Goal: Task Accomplishment & Management: Complete application form

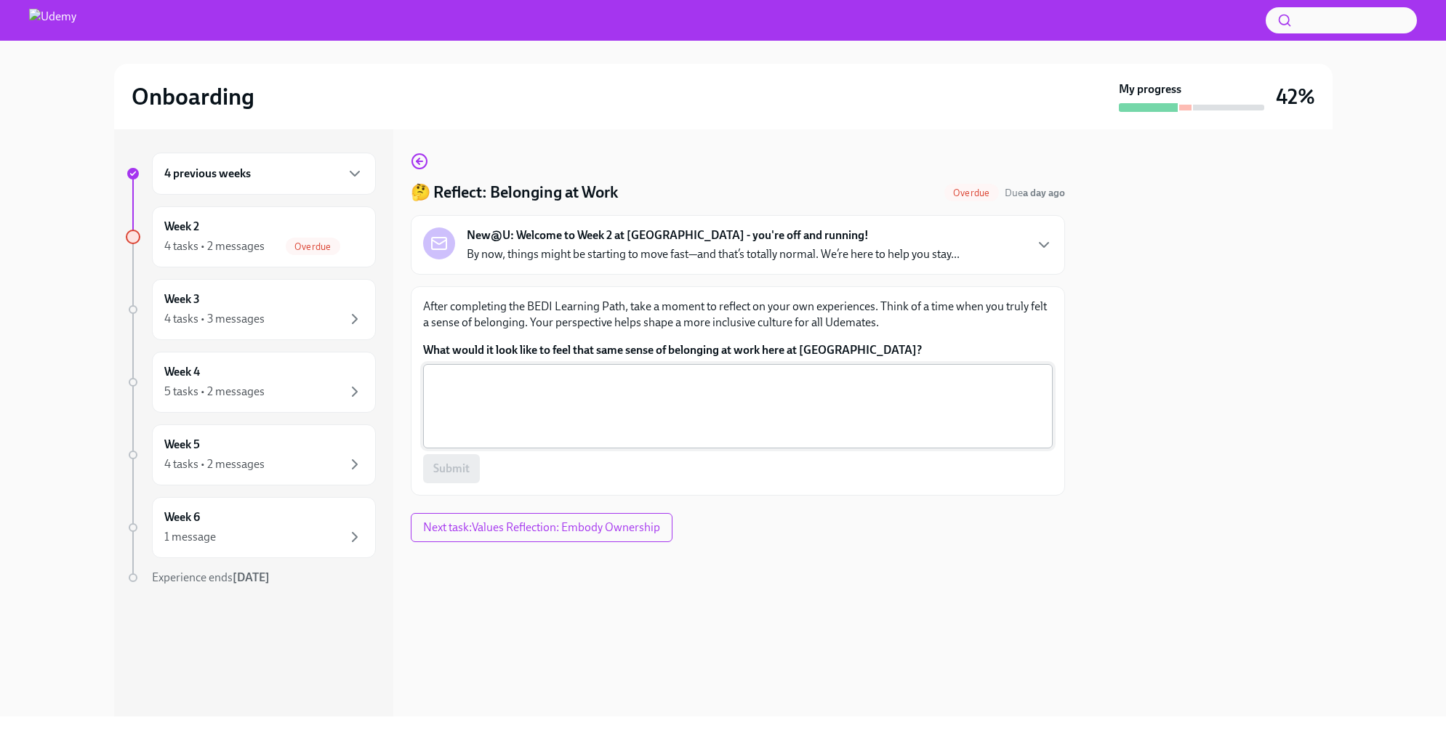
click at [711, 406] on textarea "What would it look like to feel that same sense of belonging at work here at Ud…" at bounding box center [738, 407] width 612 height 70
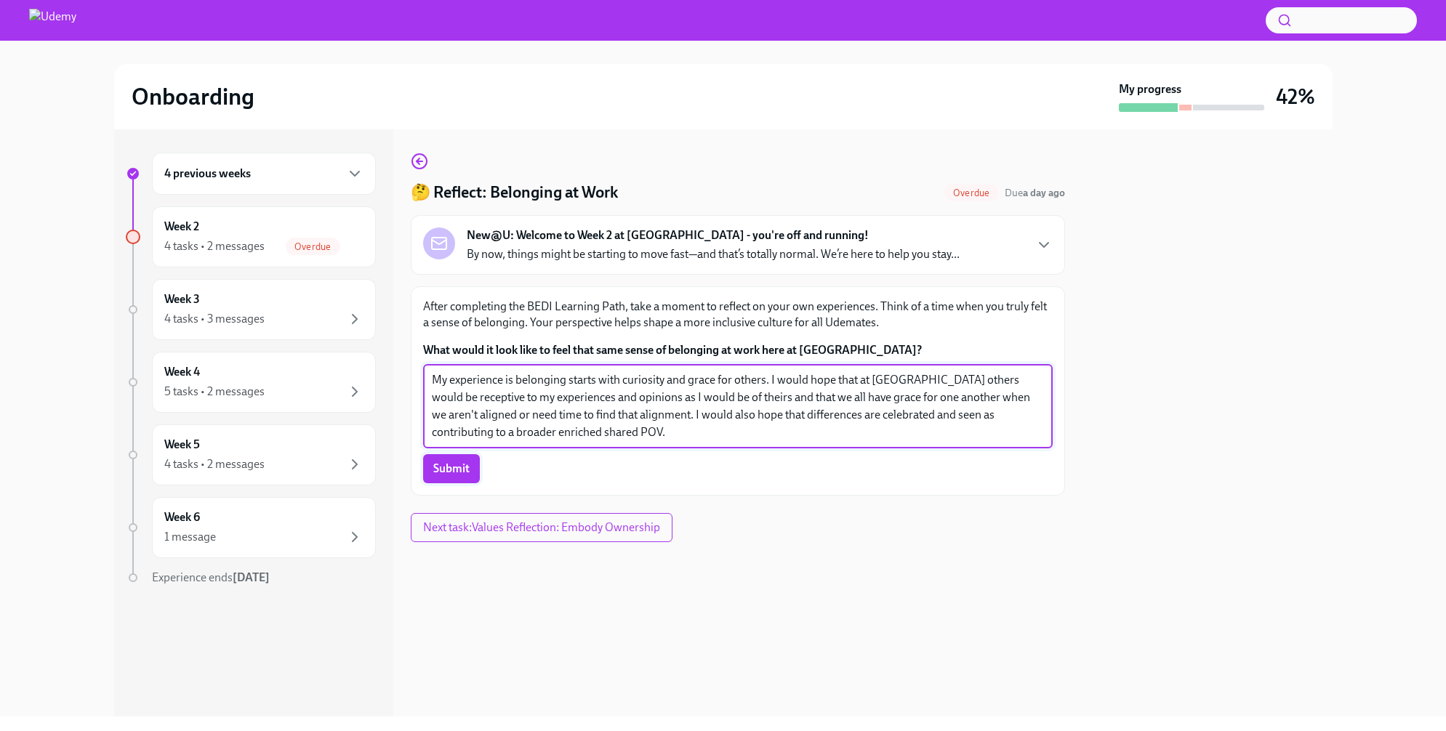
type textarea "My experience is belonging starts with curiosity and grace for others. I would …"
click at [460, 468] on span "Submit" at bounding box center [451, 469] width 36 height 15
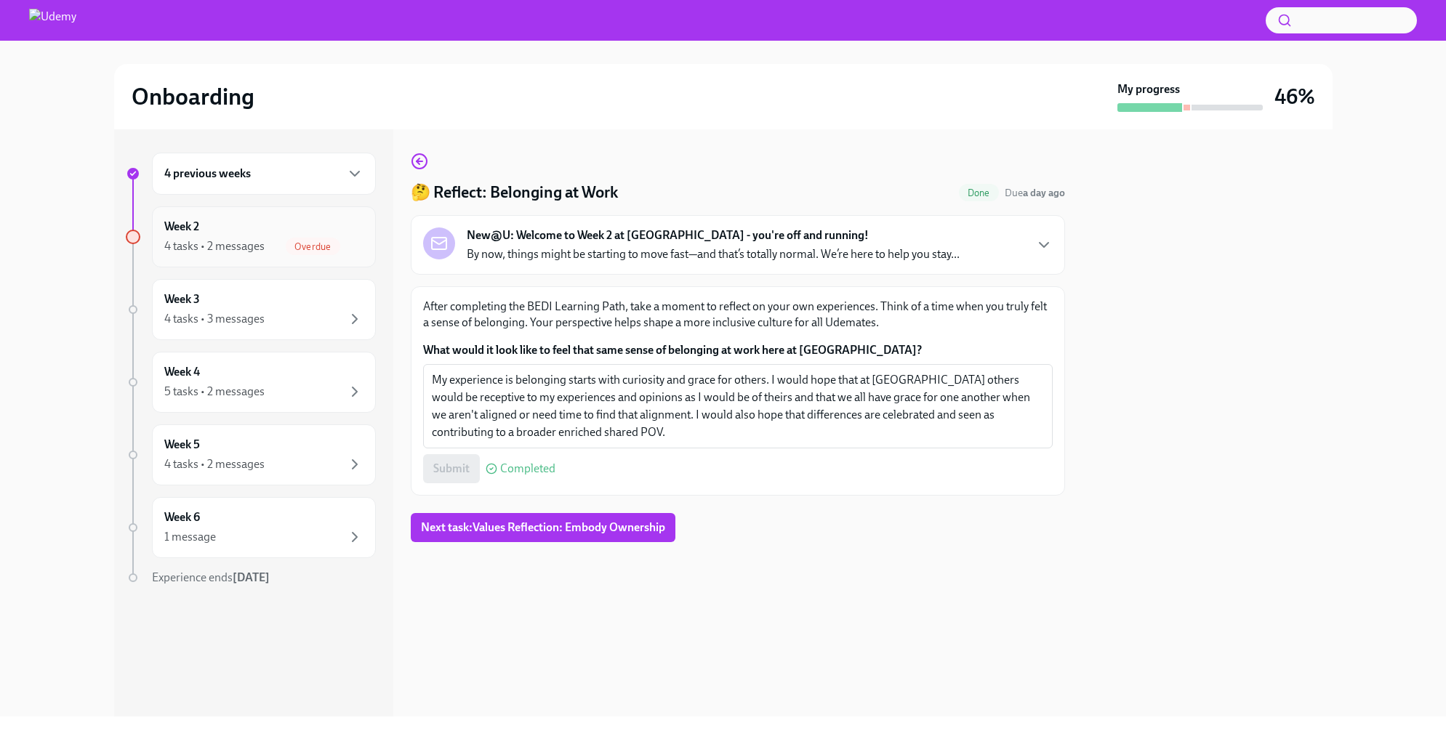
click at [239, 230] on div "Week 2 4 tasks • 2 messages Overdue" at bounding box center [263, 237] width 199 height 36
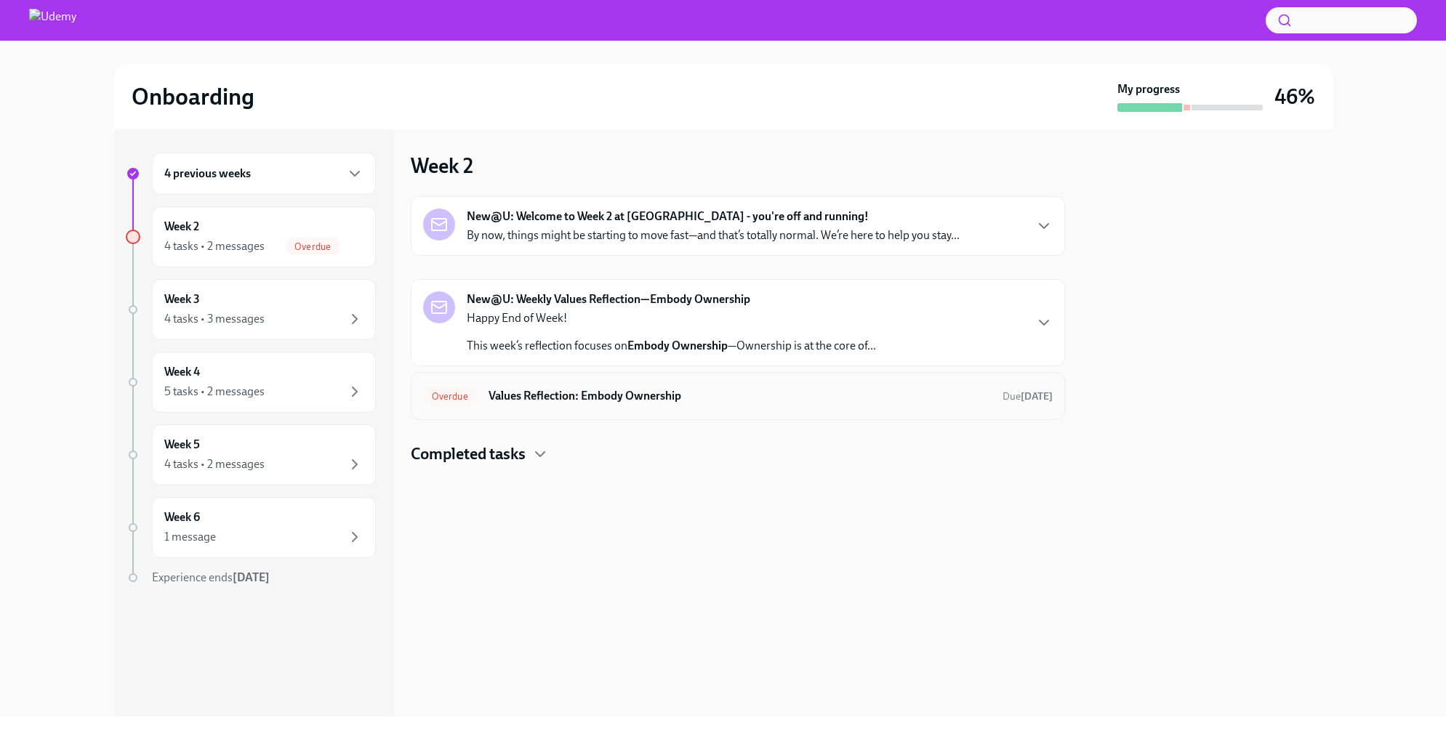
click at [649, 404] on div "Overdue Values Reflection: Embody Ownership Due yesterday" at bounding box center [738, 396] width 630 height 23
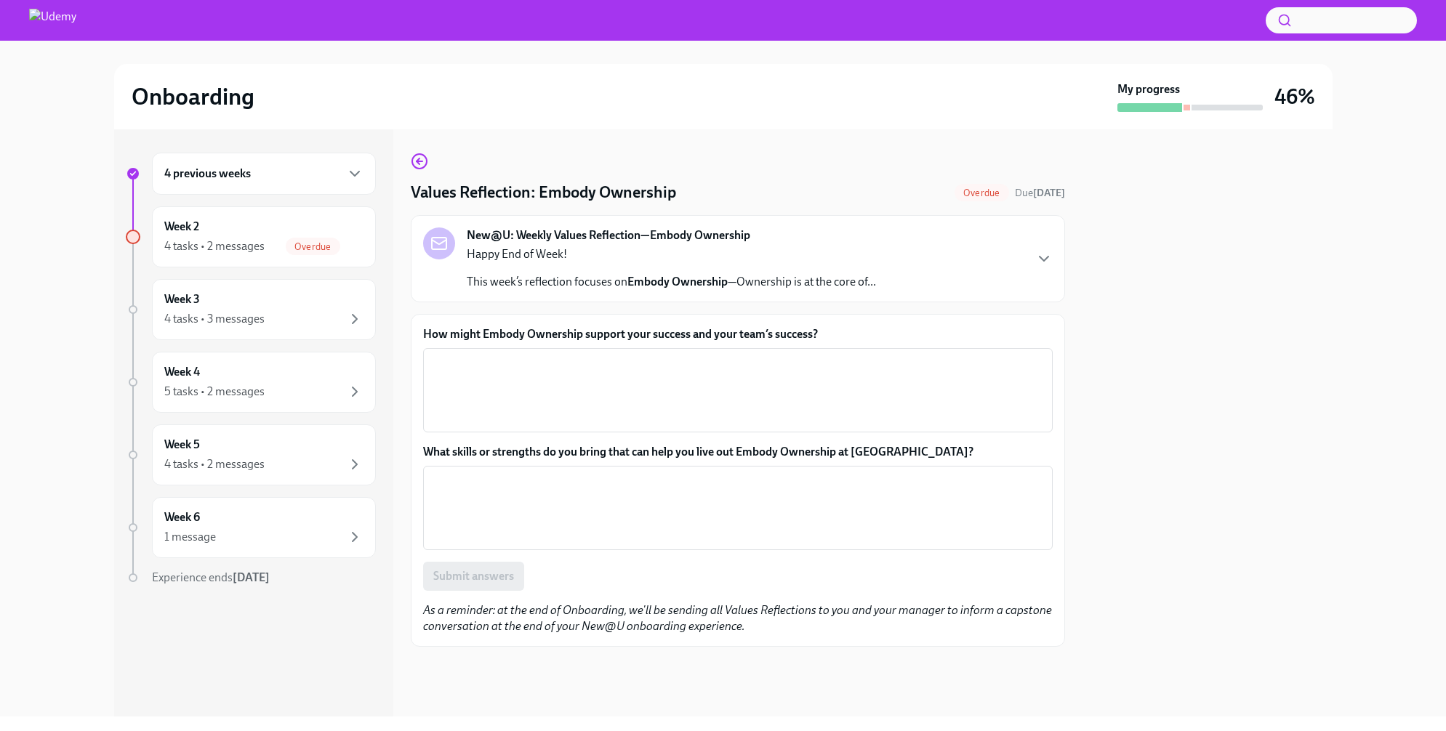
click at [611, 233] on strong "New@U: Weekly Values Reflection—Embody Ownership" at bounding box center [609, 236] width 284 height 16
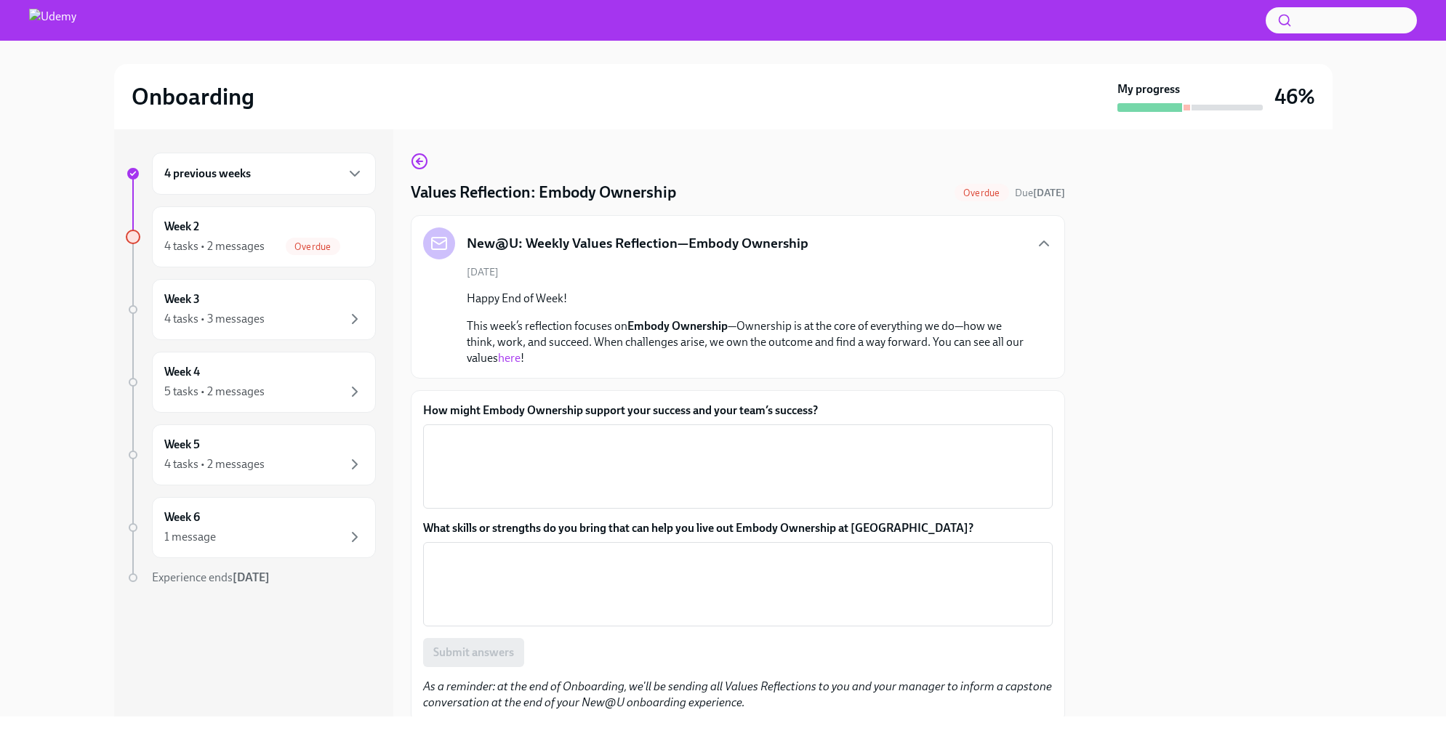
click at [509, 357] on link "here" at bounding box center [509, 358] width 23 height 14
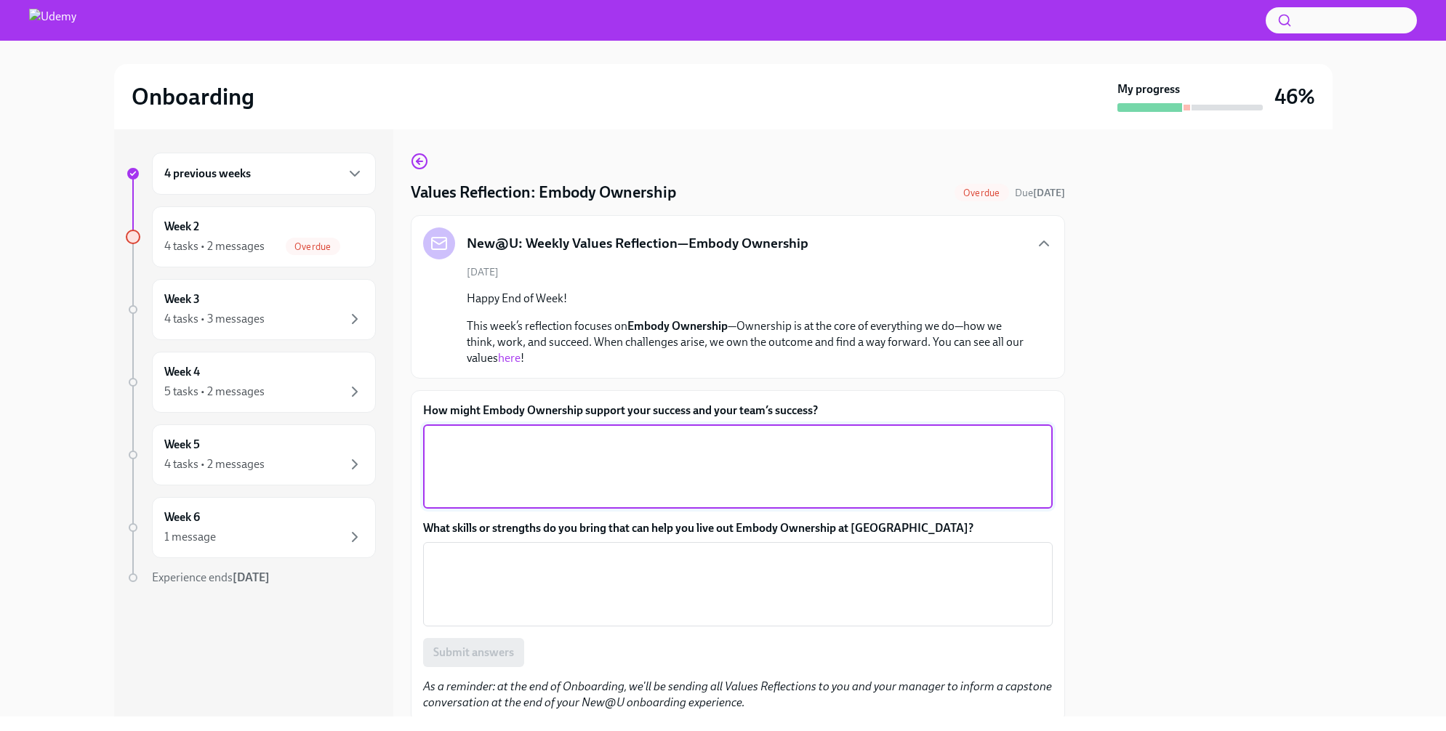
click at [576, 453] on textarea "How might Embody Ownership support your success and your team’s success?" at bounding box center [738, 467] width 612 height 70
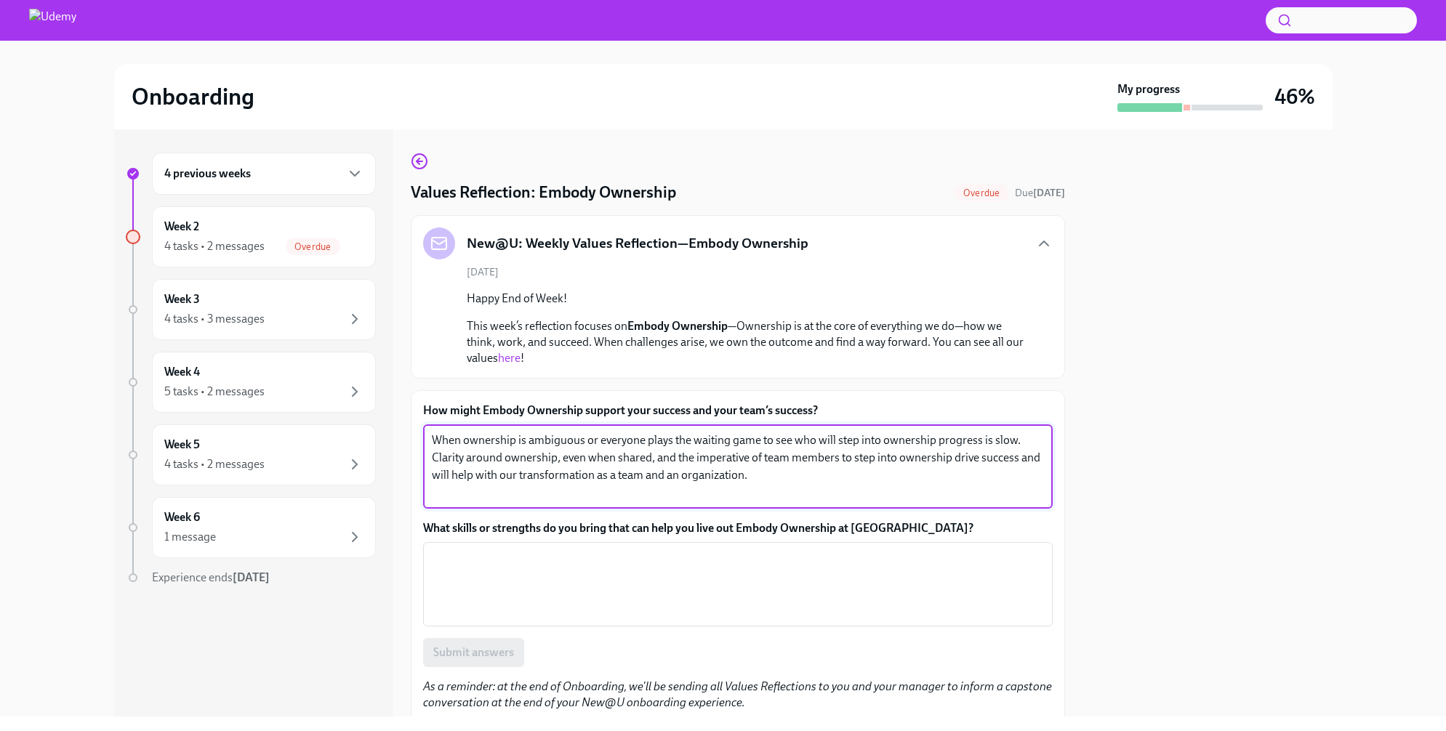
type textarea "When ownership is ambiguous or everyone plays the waiting game to see who will …"
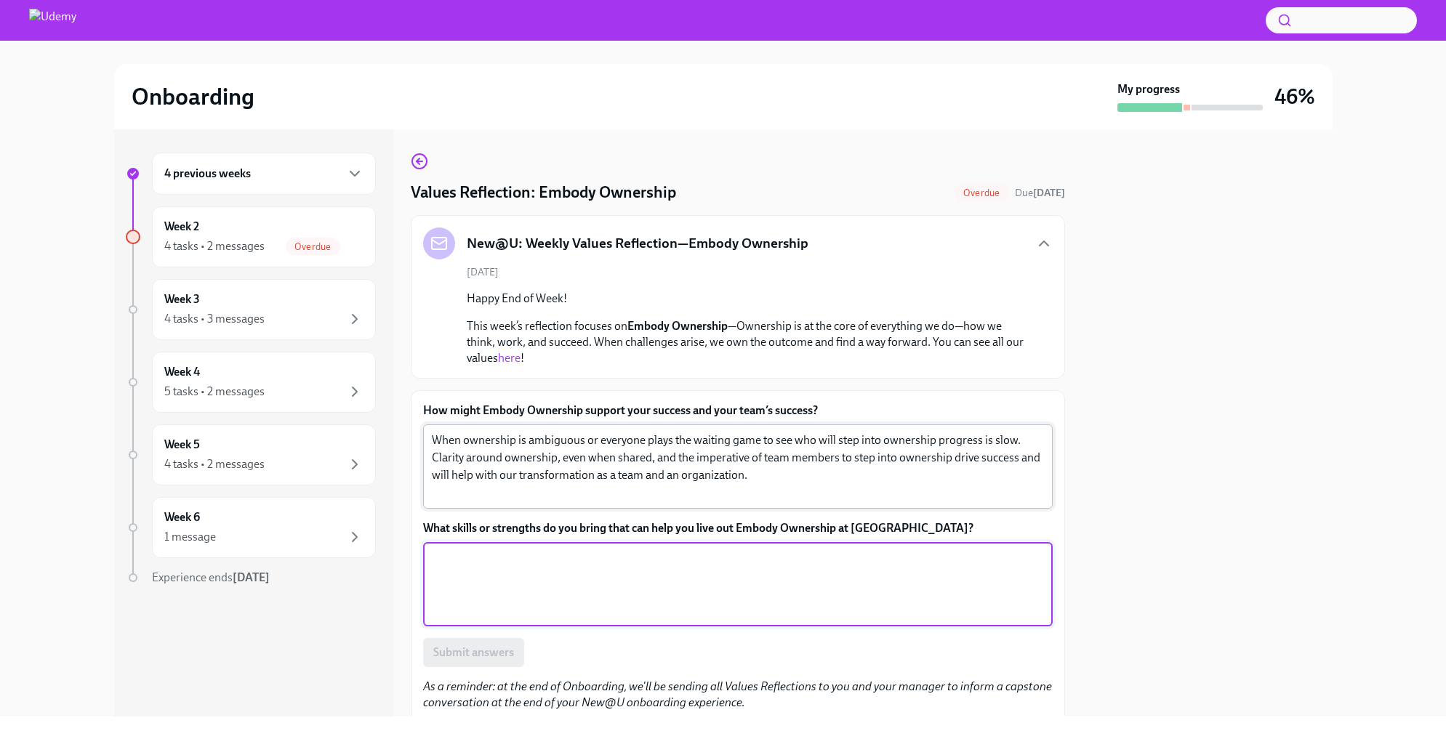
click at [546, 582] on textarea "What skills or strengths do you bring that can help you live out Embody Ownersh…" at bounding box center [738, 585] width 612 height 70
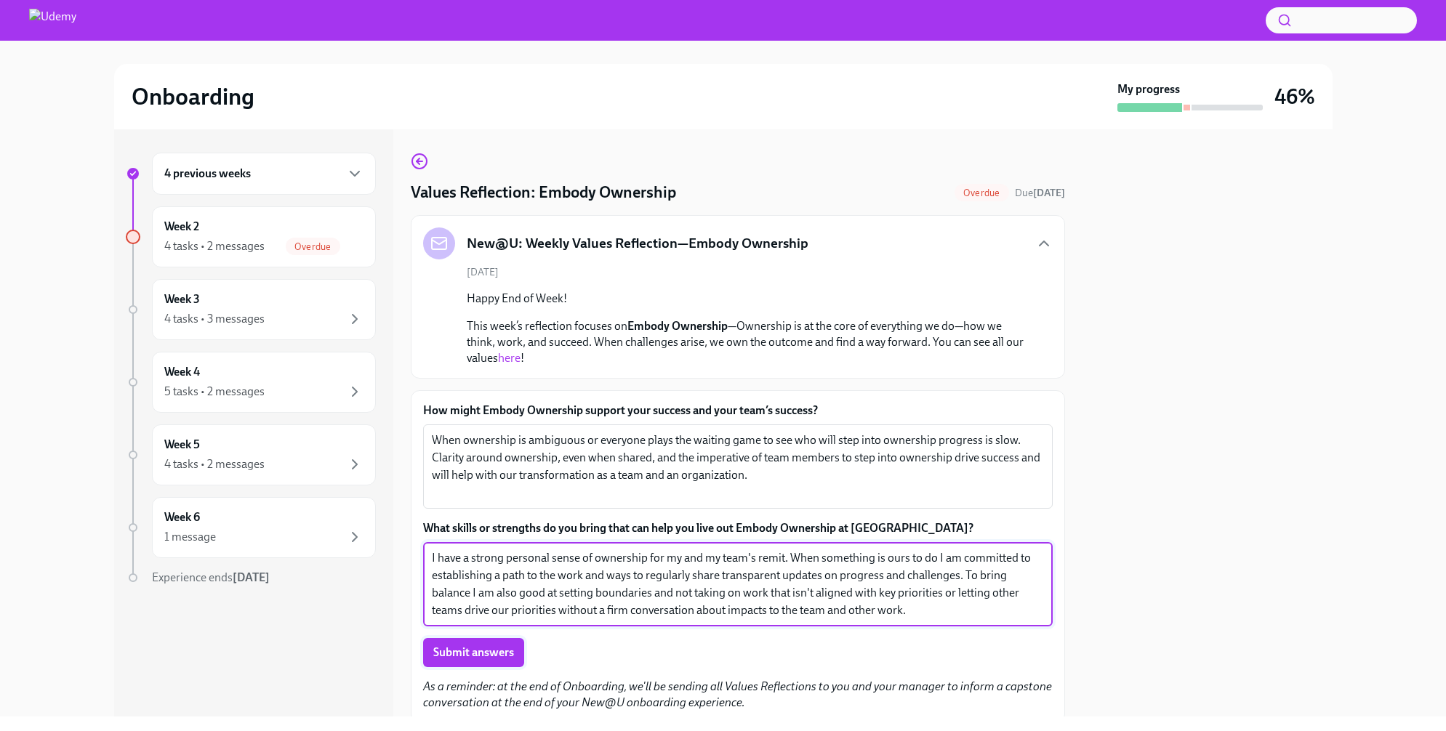
type textarea "I have a strong personal sense of ownership for my and my team's remit. When so…"
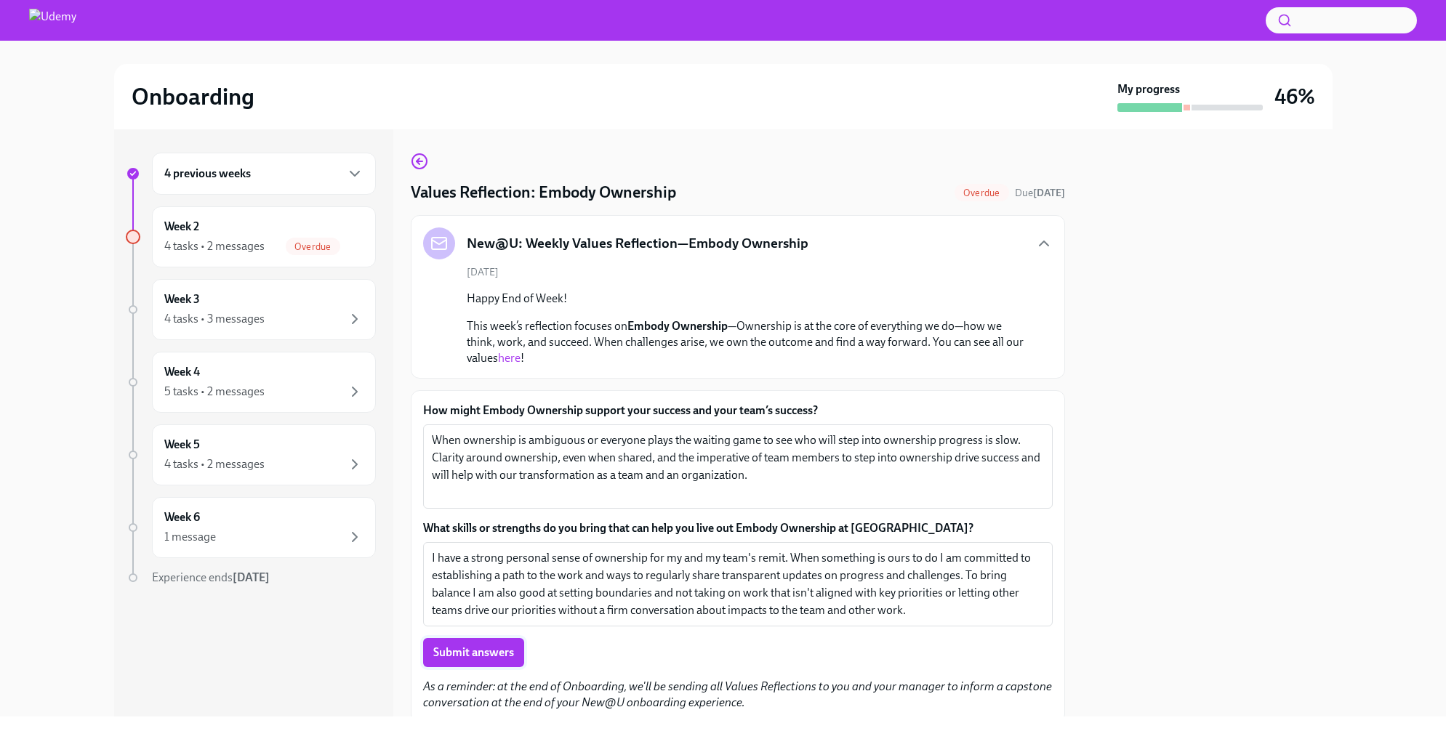
click at [496, 656] on span "Submit answers" at bounding box center [473, 653] width 81 height 15
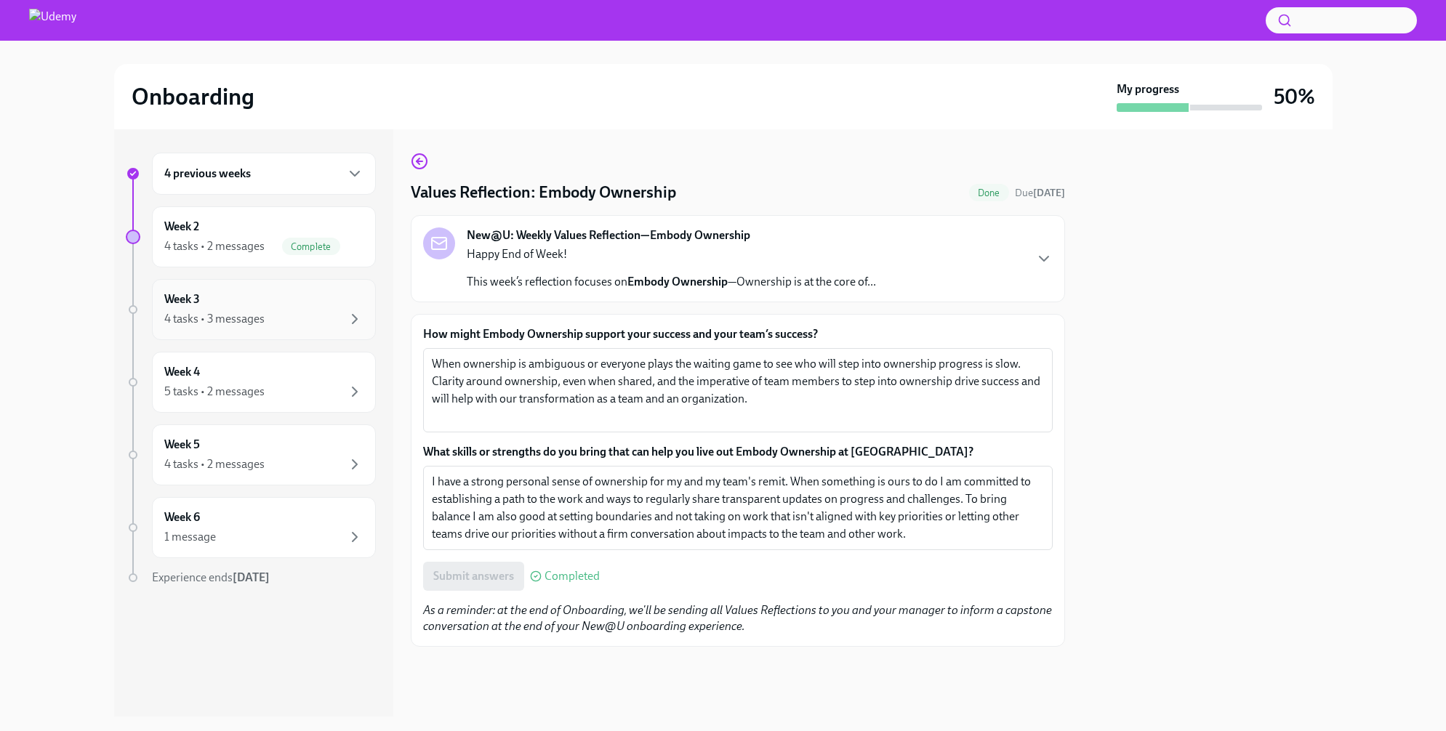
click at [259, 308] on div "Week 3 4 tasks • 3 messages" at bounding box center [263, 310] width 199 height 36
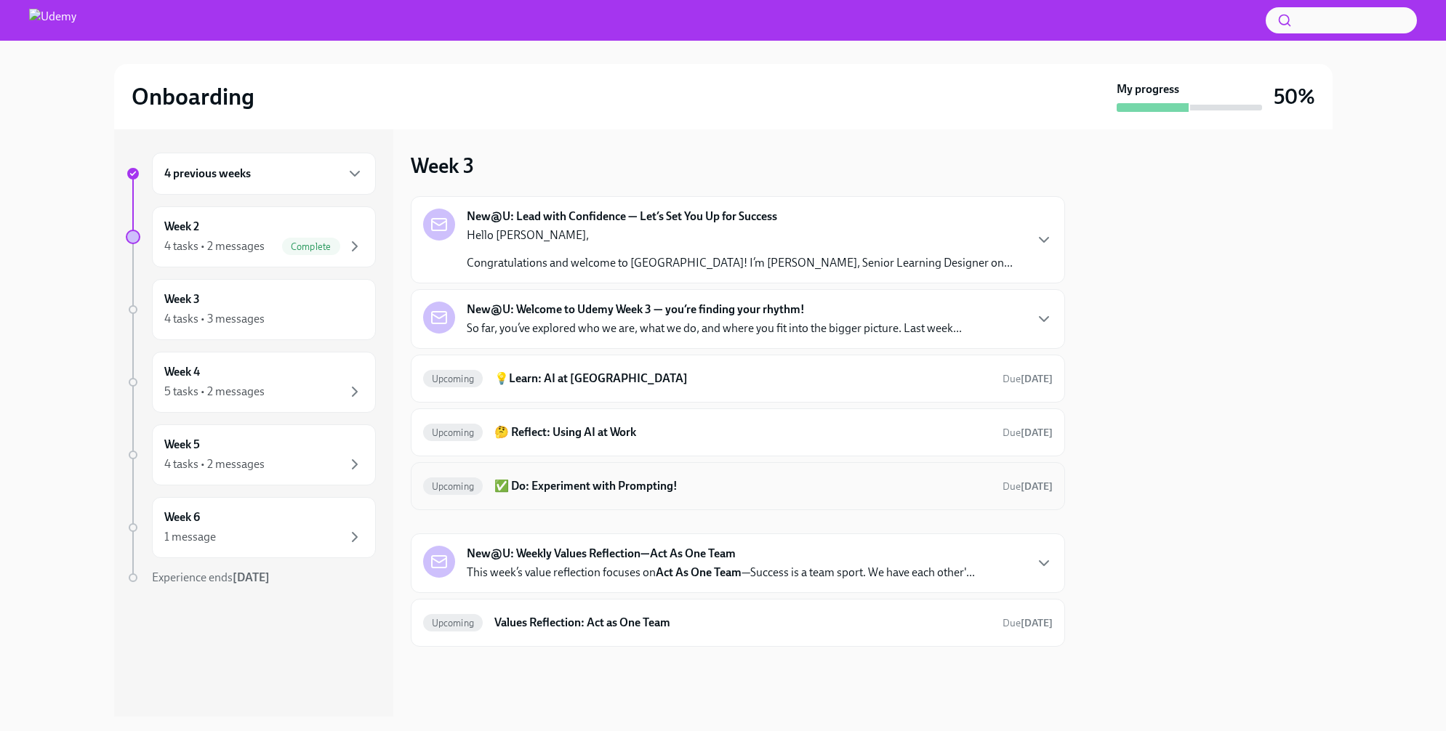
click at [752, 477] on div "Upcoming ✅ Do: Experiment with Prompting! Due in 5 days" at bounding box center [738, 486] width 630 height 23
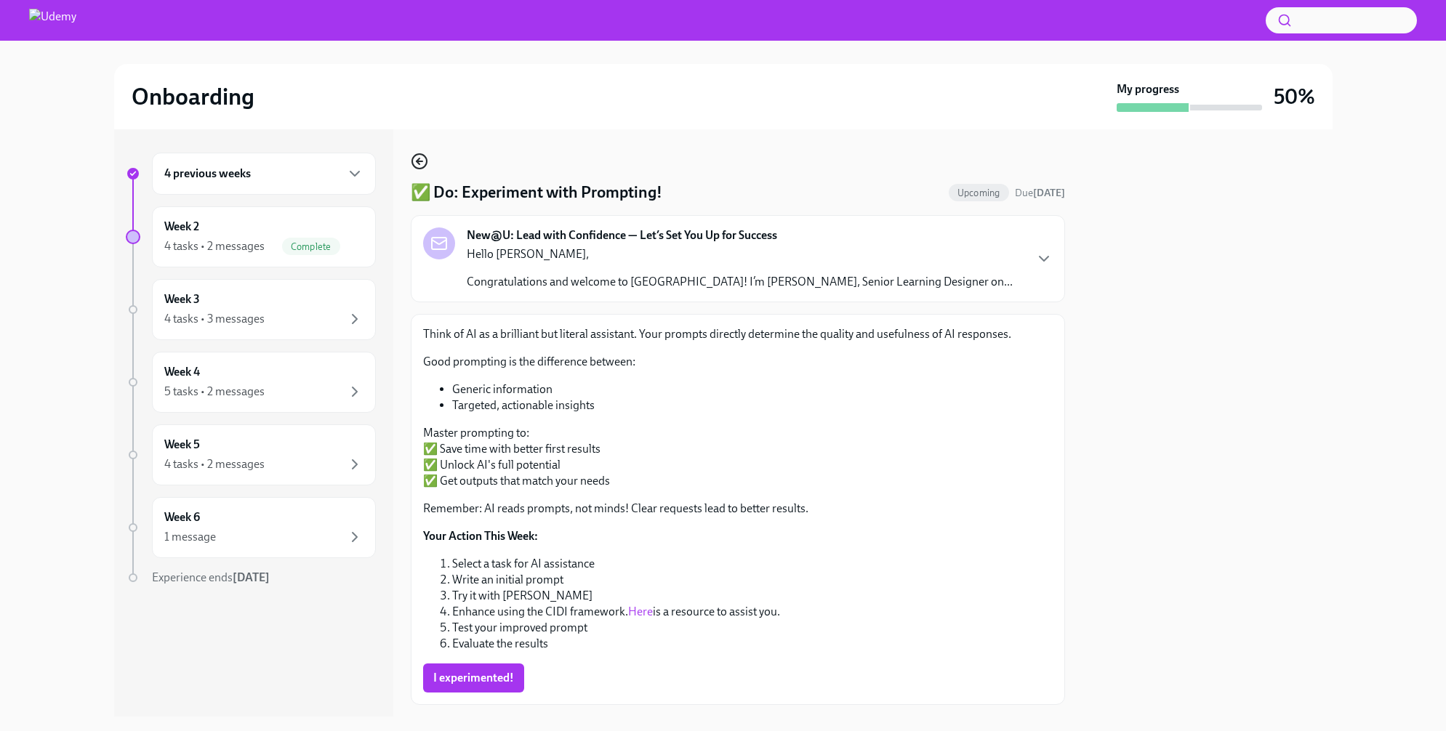
click at [418, 164] on icon "button" at bounding box center [419, 161] width 17 height 17
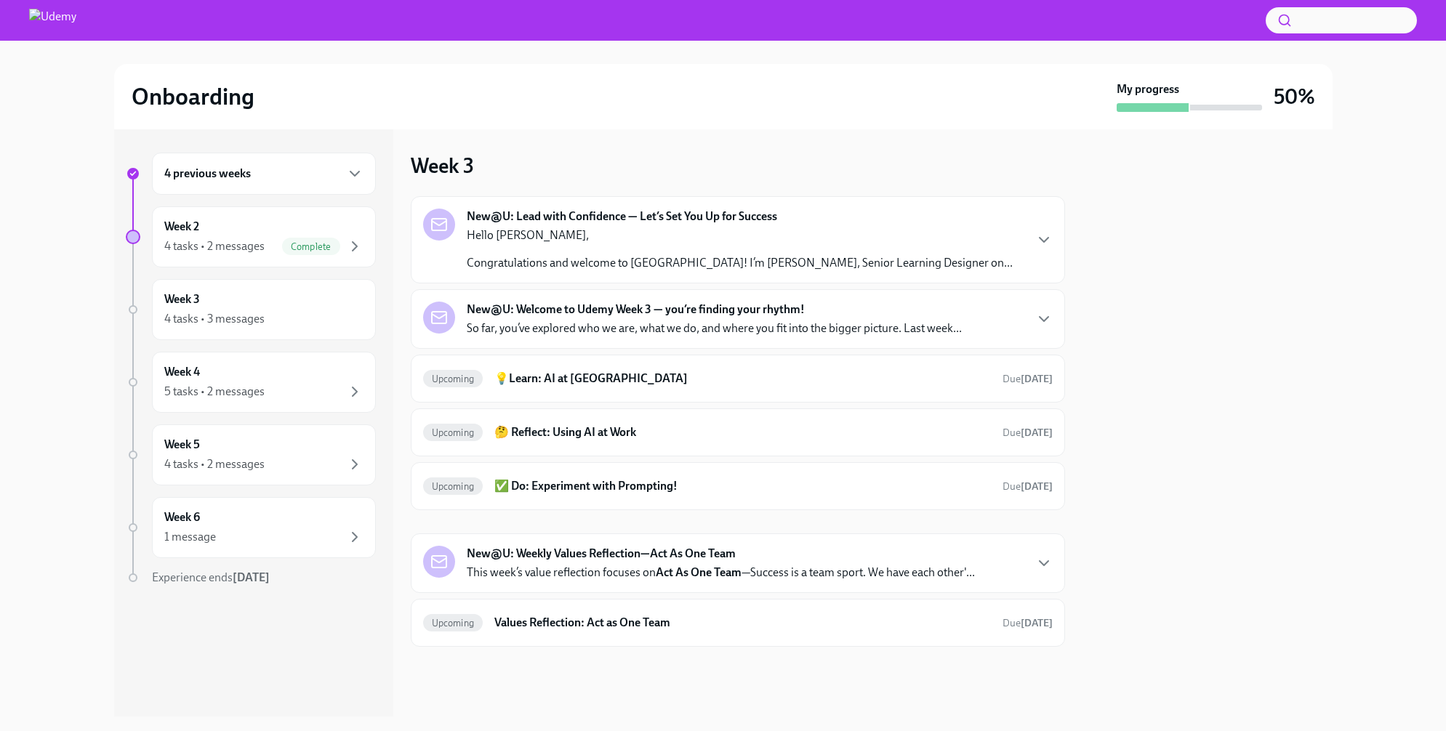
click at [750, 235] on p "Hello Natanya," at bounding box center [740, 236] width 546 height 16
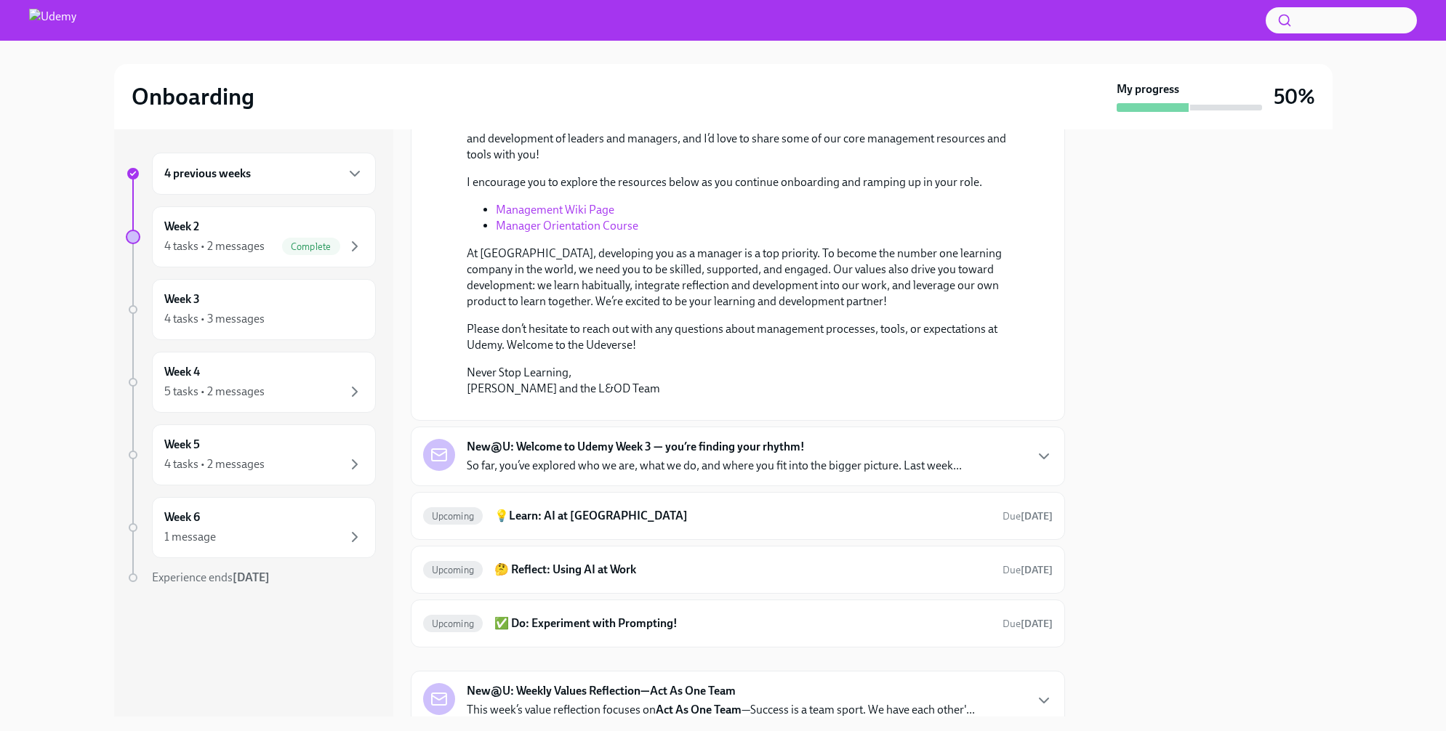
scroll to position [143, 0]
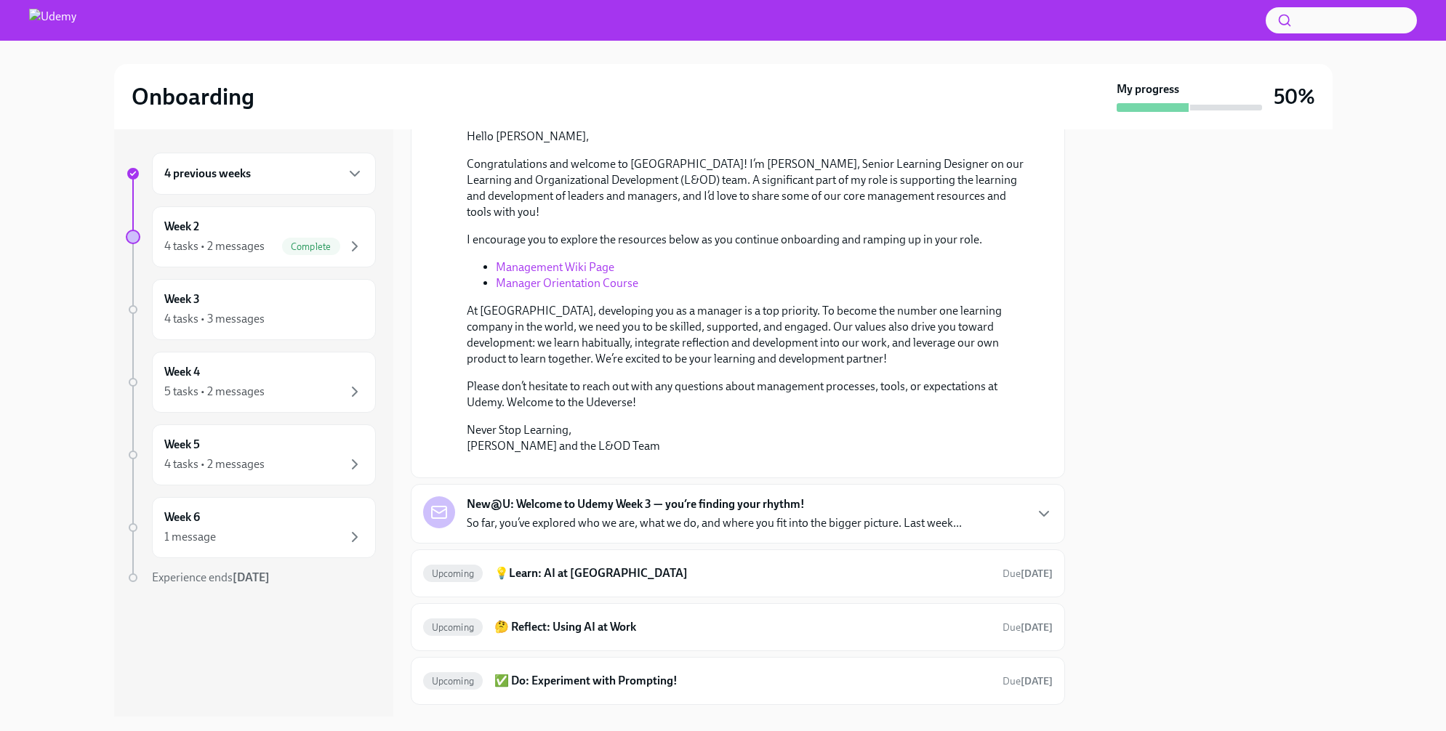
click at [552, 260] on li "Management Wiki Page" at bounding box center [763, 268] width 534 height 16
click at [569, 269] on link "Management Wiki Page" at bounding box center [555, 267] width 119 height 14
click at [543, 281] on link "Manager Orientation Course" at bounding box center [567, 283] width 142 height 14
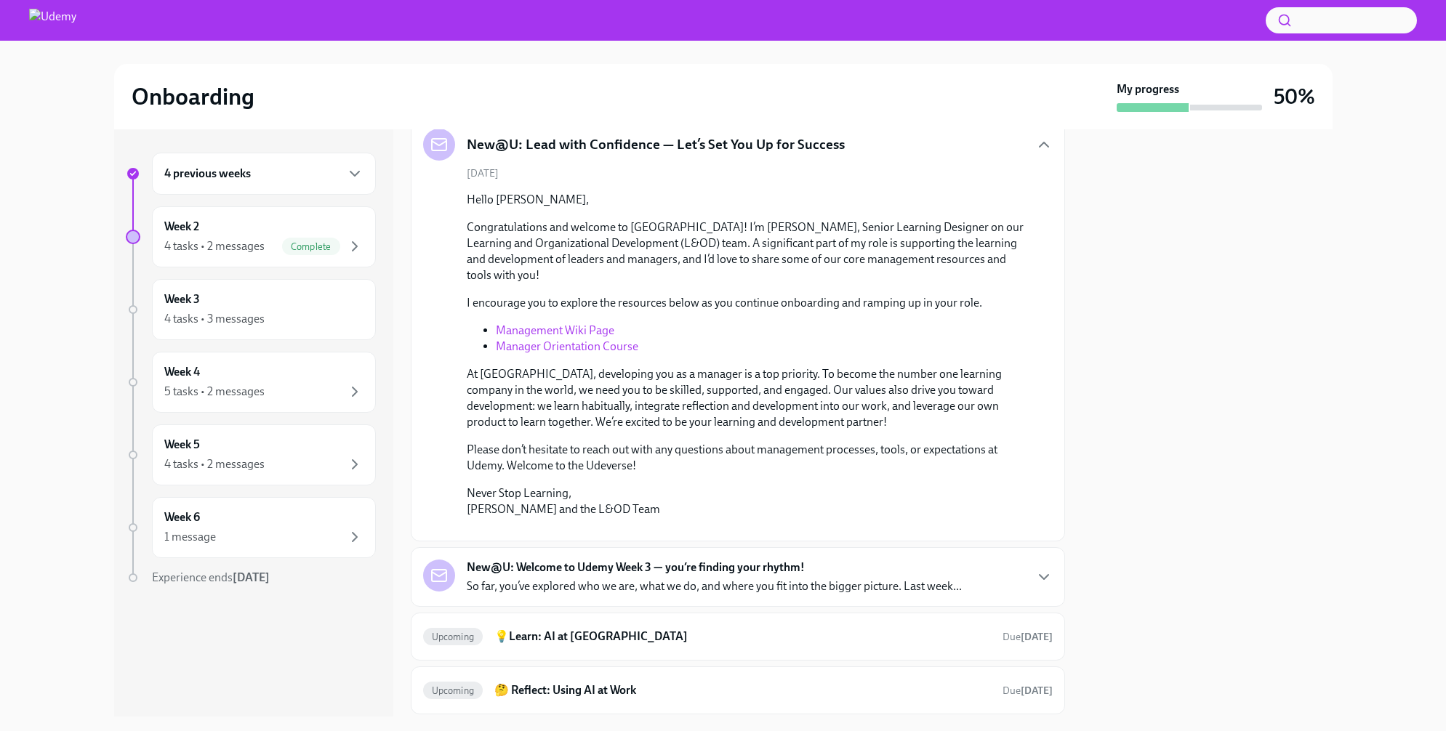
scroll to position [0, 0]
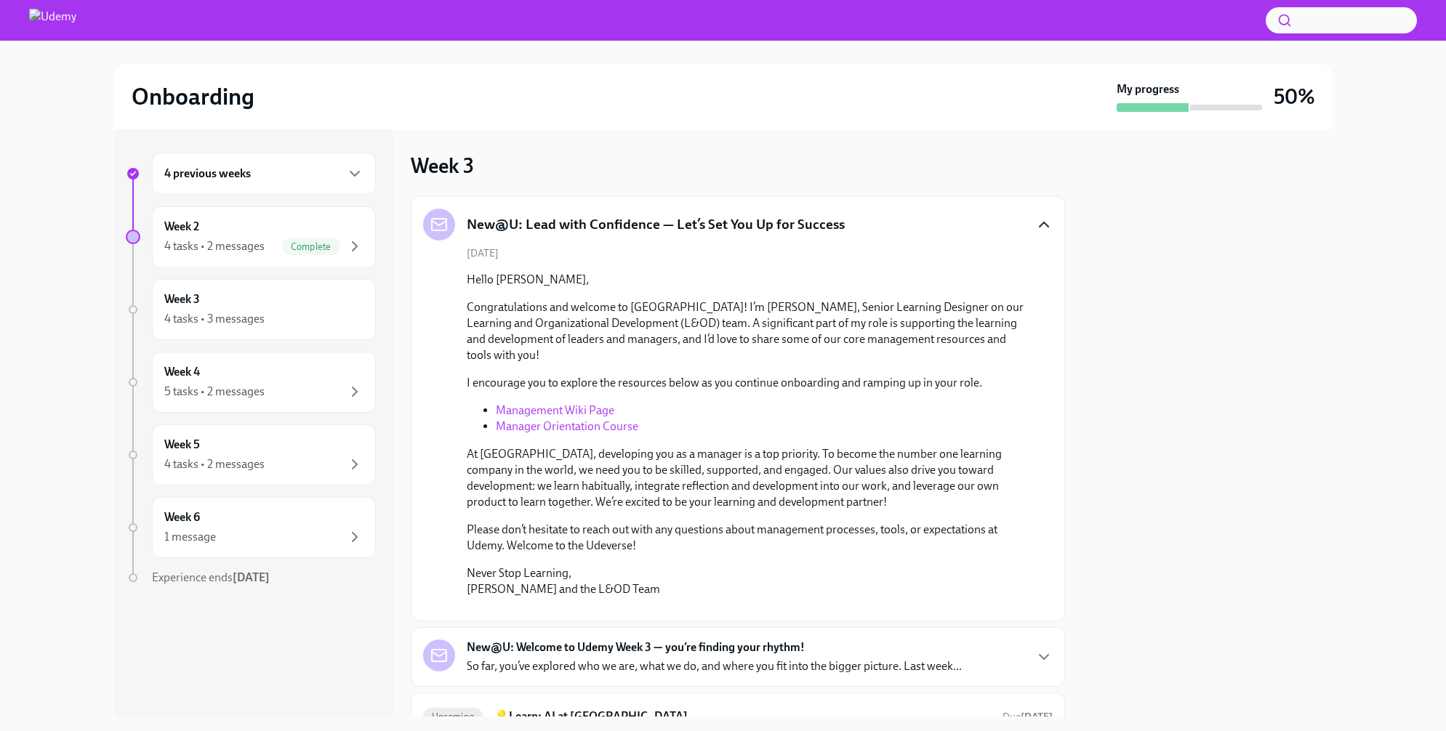
click at [1038, 220] on icon "button" at bounding box center [1043, 224] width 17 height 17
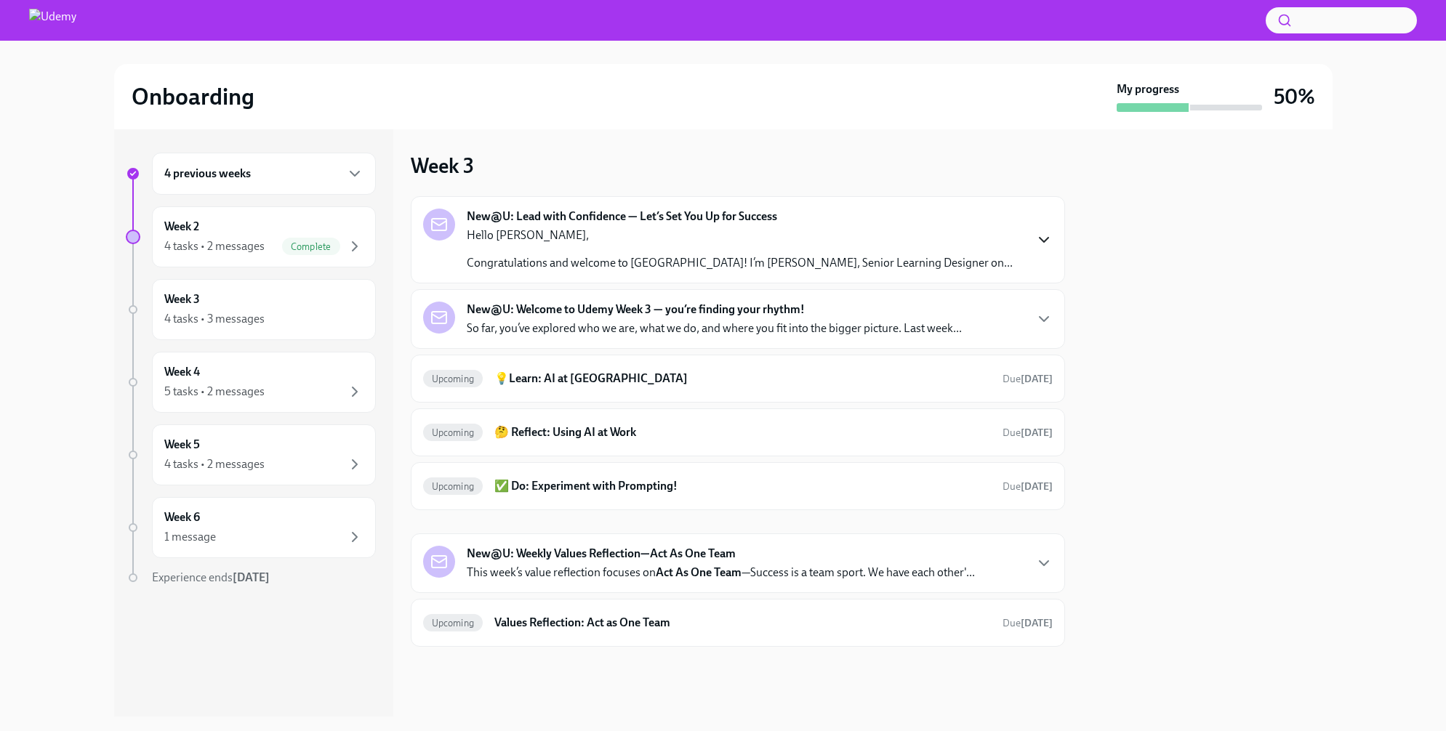
click at [775, 241] on p "Hello Natanya," at bounding box center [740, 236] width 546 height 16
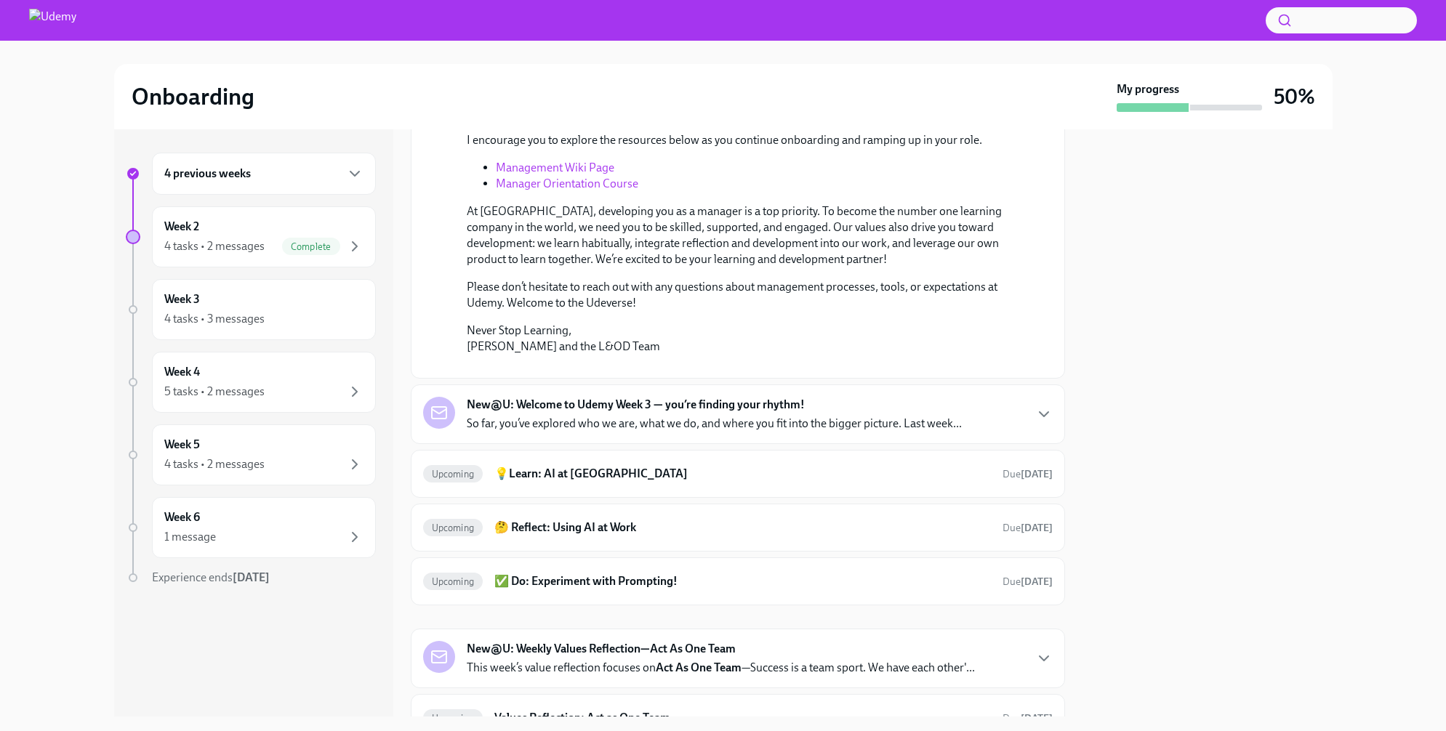
scroll to position [267, 0]
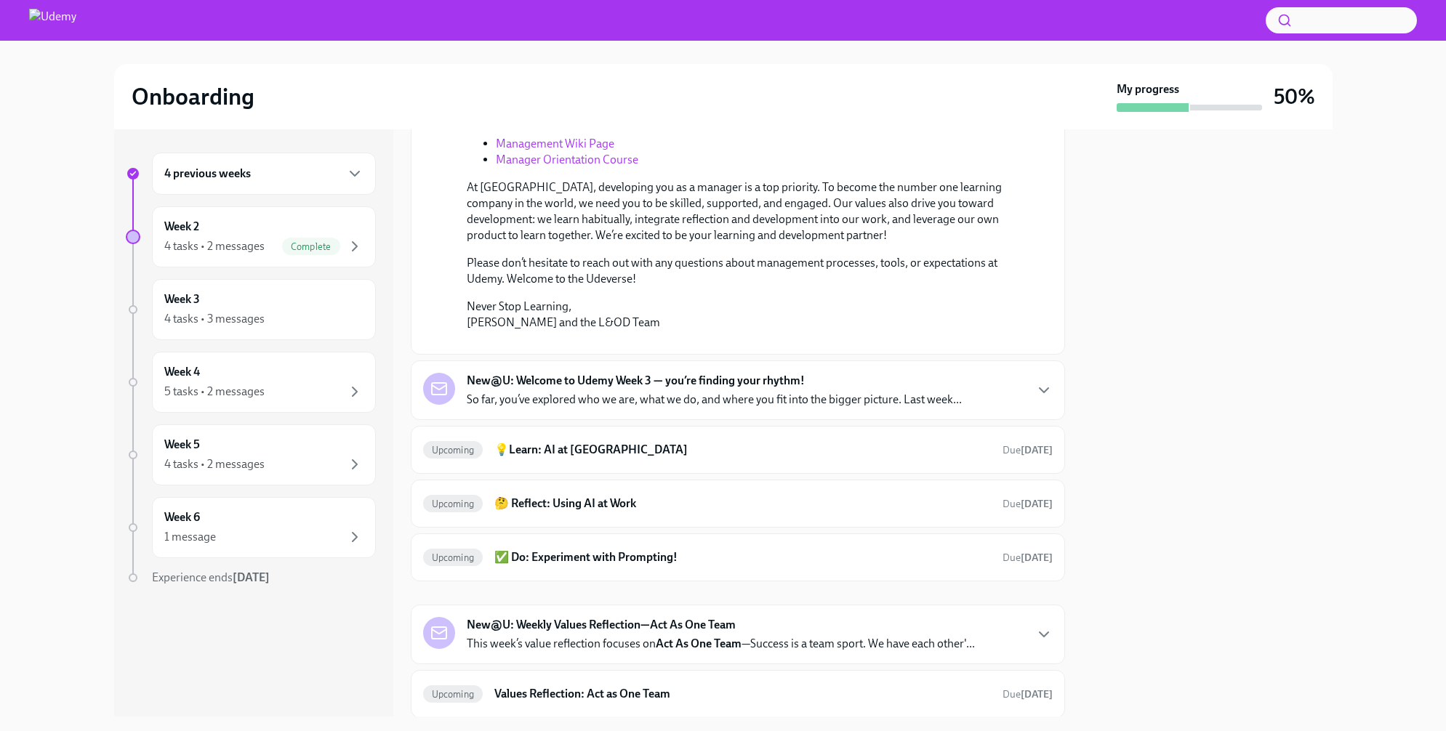
click at [673, 408] on p "So far, you’ve explored who we are, what we do, and where you fit into the bigg…" at bounding box center [714, 400] width 495 height 16
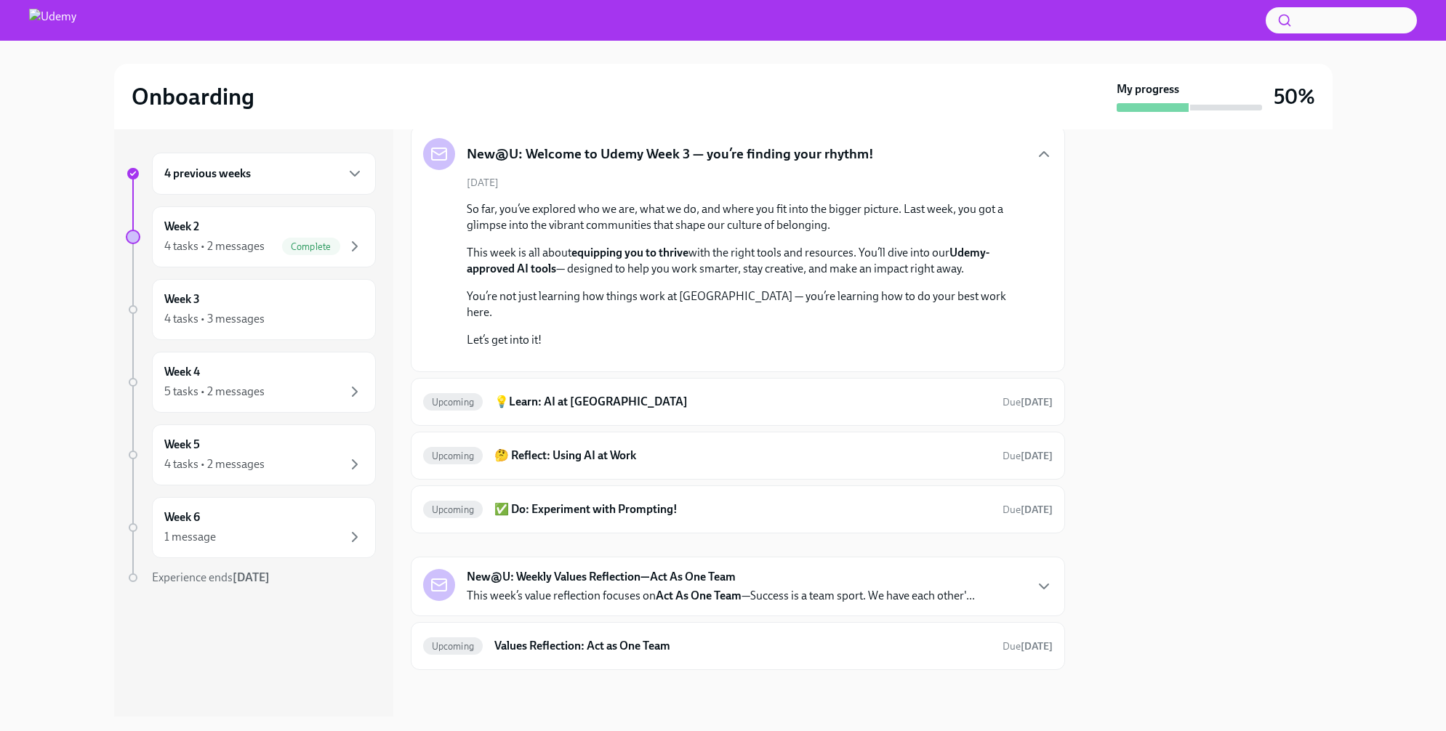
scroll to position [828, 0]
click at [668, 410] on h6 "💡Learn: AI at Udemy" at bounding box center [742, 402] width 496 height 16
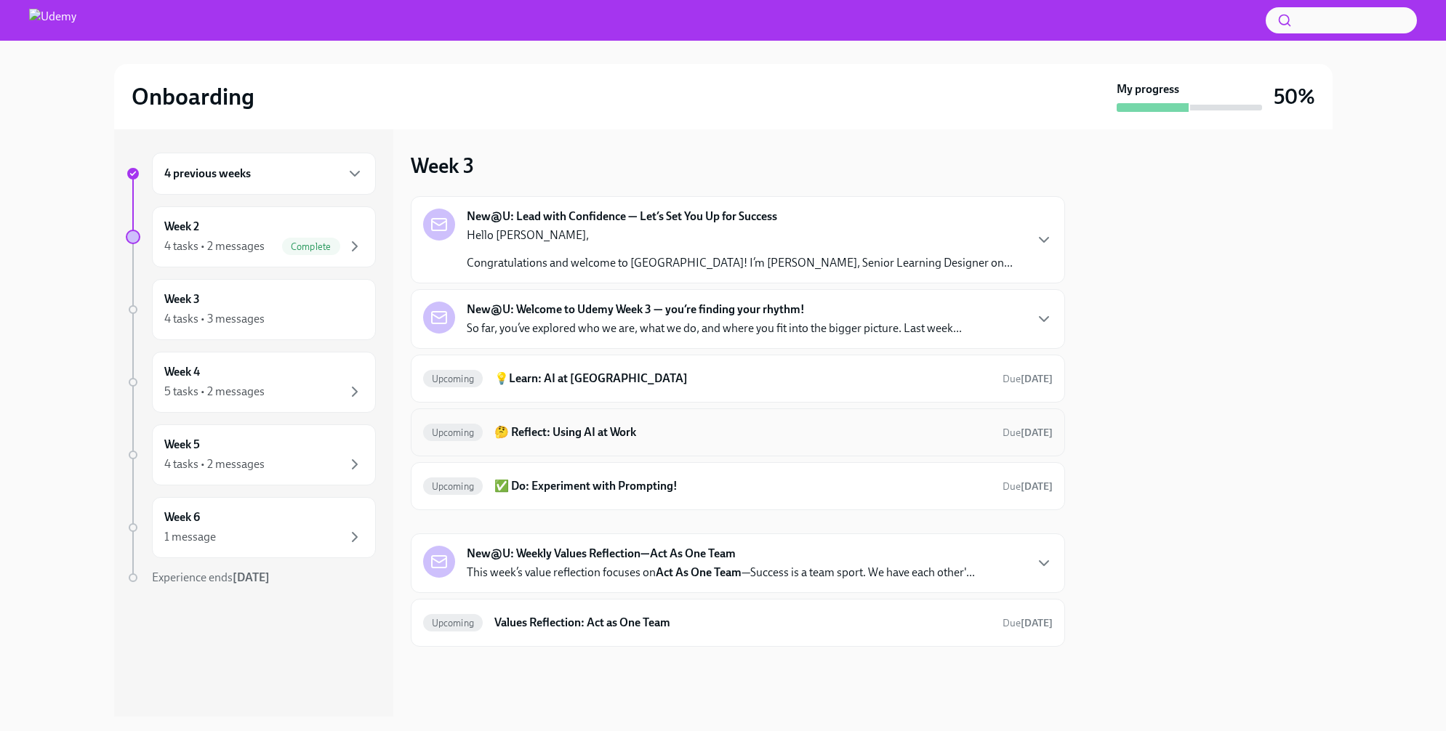
click at [699, 440] on h6 "🤔 Reflect: Using AI at Work" at bounding box center [742, 433] width 496 height 16
click at [725, 250] on div "Hello Natanya, Congratulations and welcome to Udemy! I’m James Larcus, Senior L…" at bounding box center [740, 250] width 546 height 44
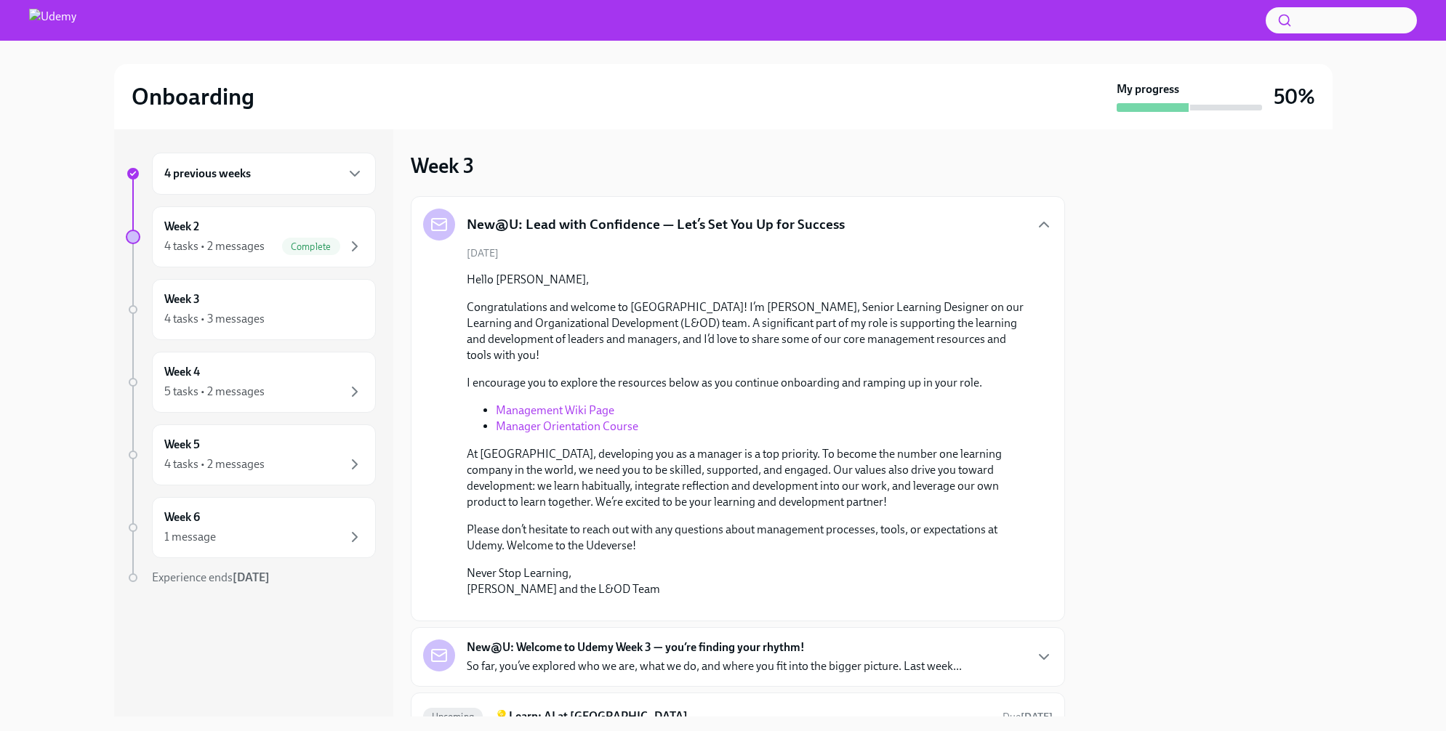
click at [566, 430] on link "Manager Orientation Course" at bounding box center [567, 426] width 142 height 14
click at [224, 297] on div "Week 3 4 tasks • 3 messages" at bounding box center [263, 310] width 199 height 36
click at [225, 295] on div "Week 3 4 tasks • 3 messages" at bounding box center [263, 310] width 199 height 36
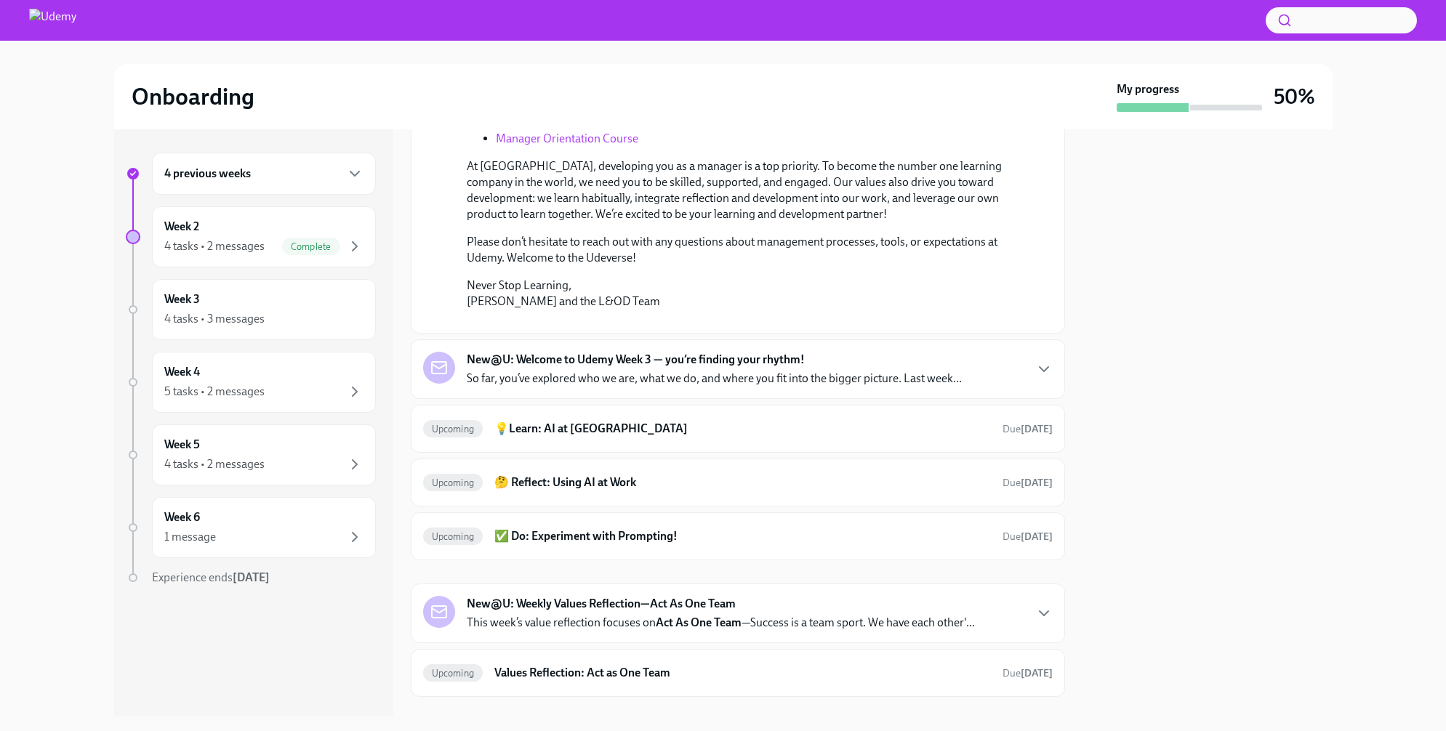
scroll to position [467, 0]
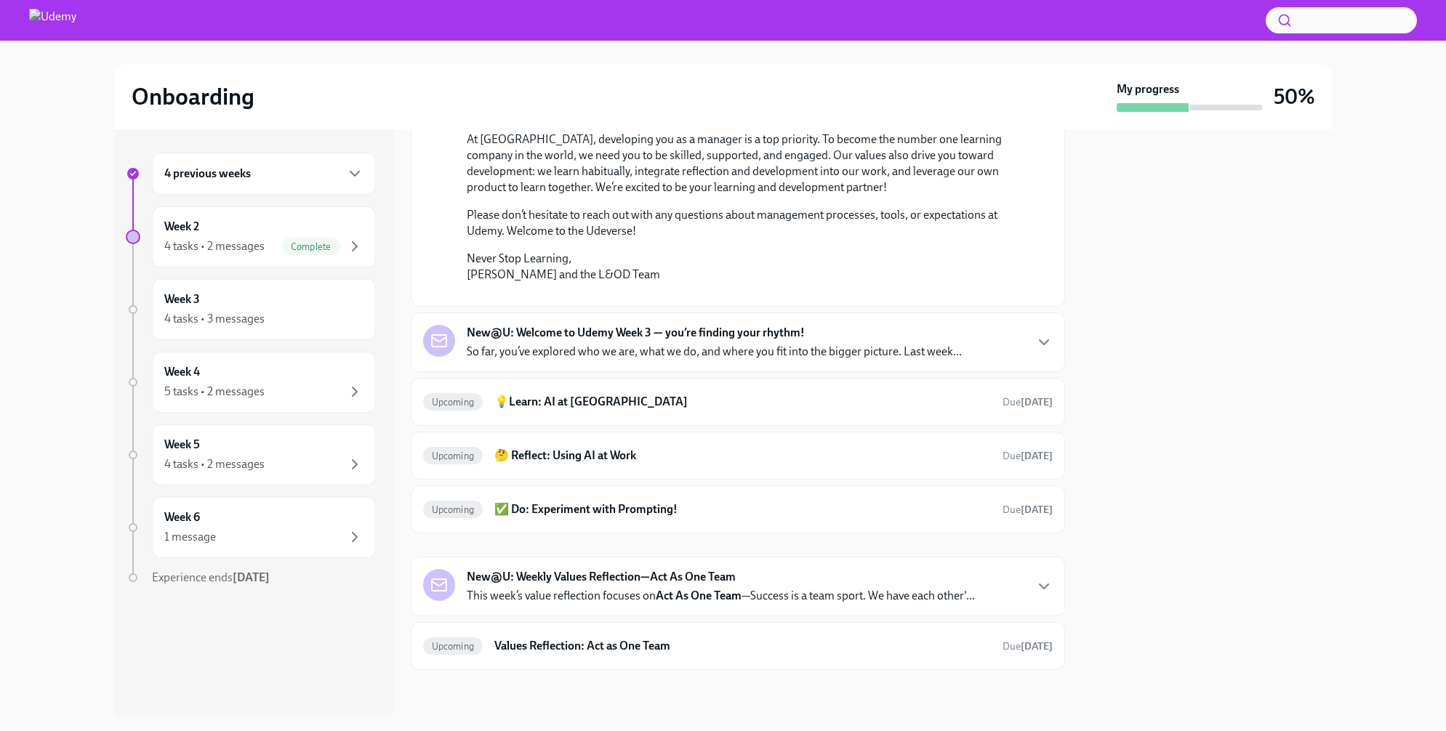
click at [998, 587] on div "New@U: Weekly Values Reflection—Act As One Team This week’s value reflection fo…" at bounding box center [738, 586] width 630 height 35
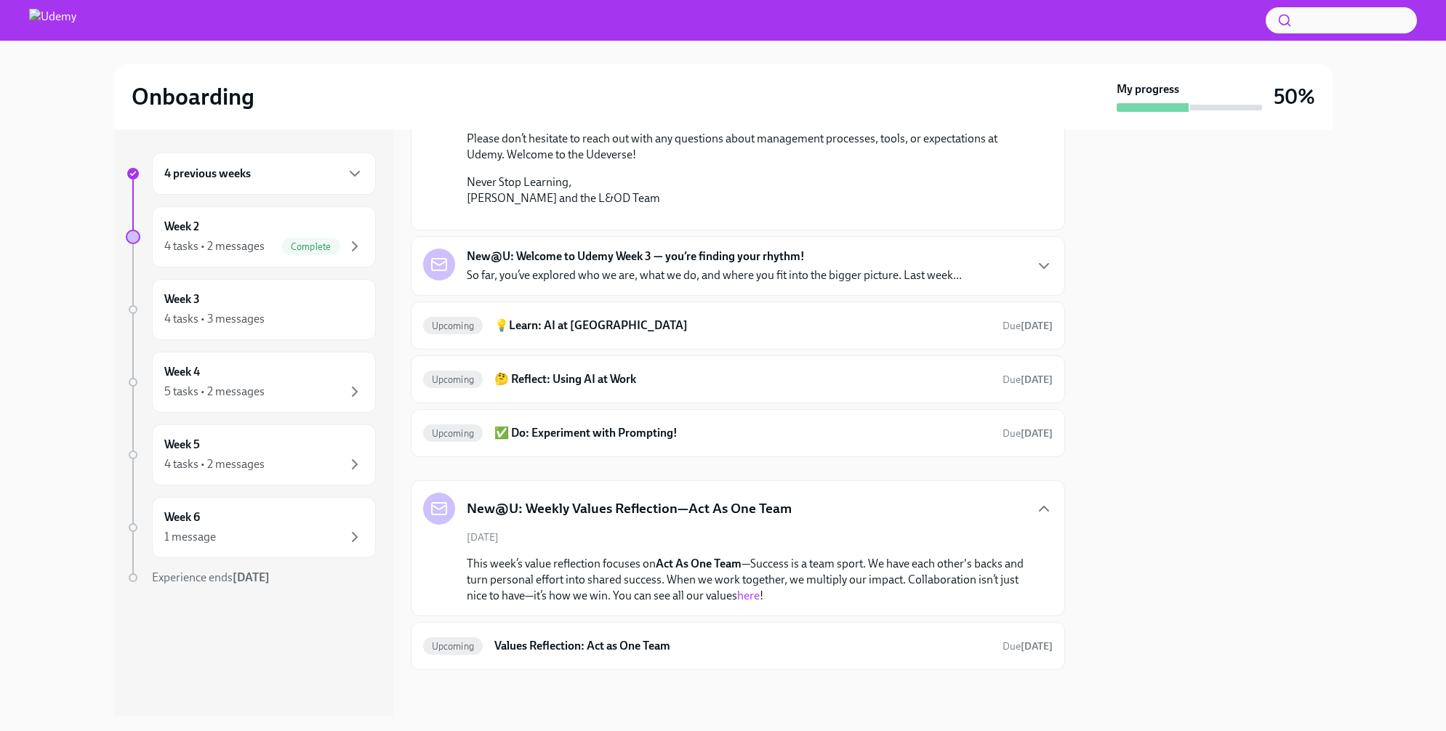
scroll to position [543, 0]
click at [878, 503] on div "New@U: Weekly Values Reflection—Act As One Team" at bounding box center [738, 509] width 630 height 32
click at [1041, 509] on icon "button" at bounding box center [1044, 509] width 9 height 4
